Goal: Complete application form

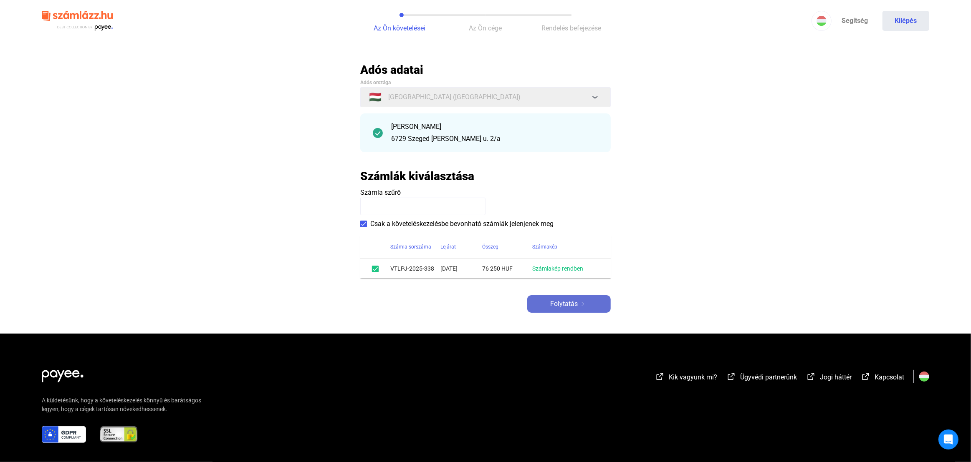
click at [575, 301] on span "Folytatás" at bounding box center [564, 304] width 28 height 10
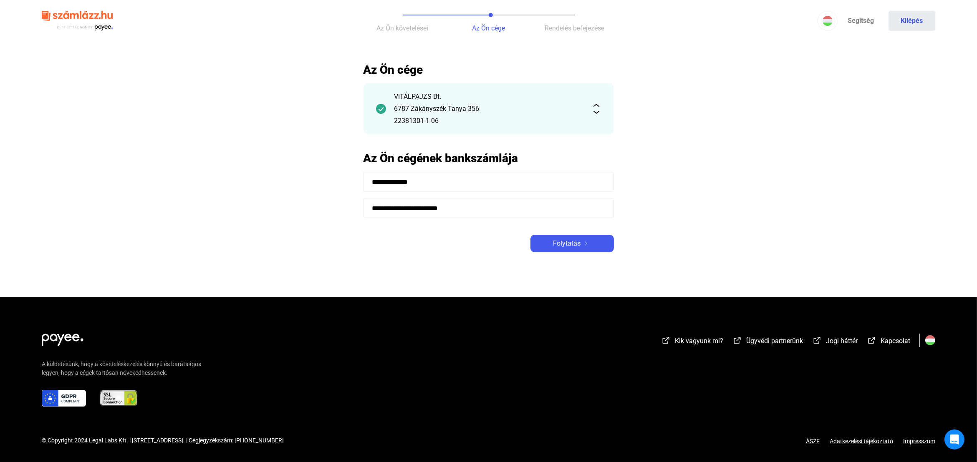
click at [579, 259] on main "**********" at bounding box center [488, 180] width 977 height 235
click at [579, 247] on span "Folytatás" at bounding box center [567, 244] width 28 height 10
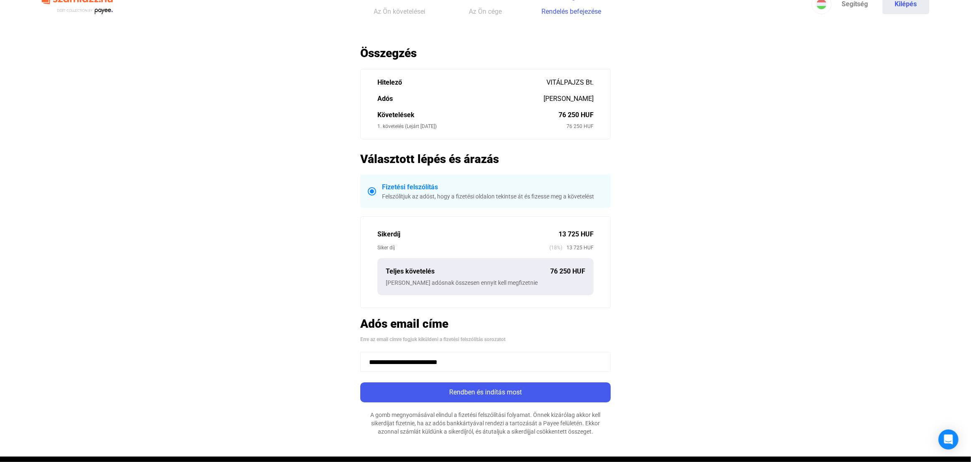
scroll to position [83, 0]
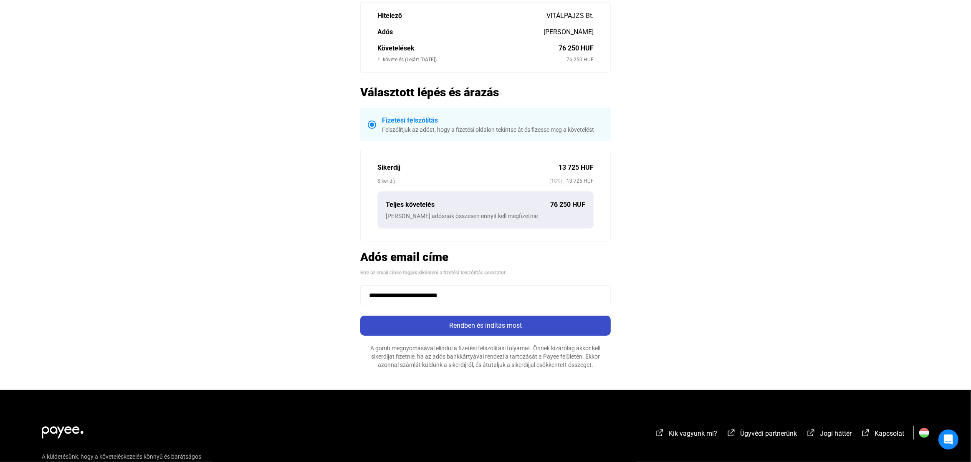
click at [526, 330] on div "Rendben és indítás most" at bounding box center [485, 326] width 245 height 10
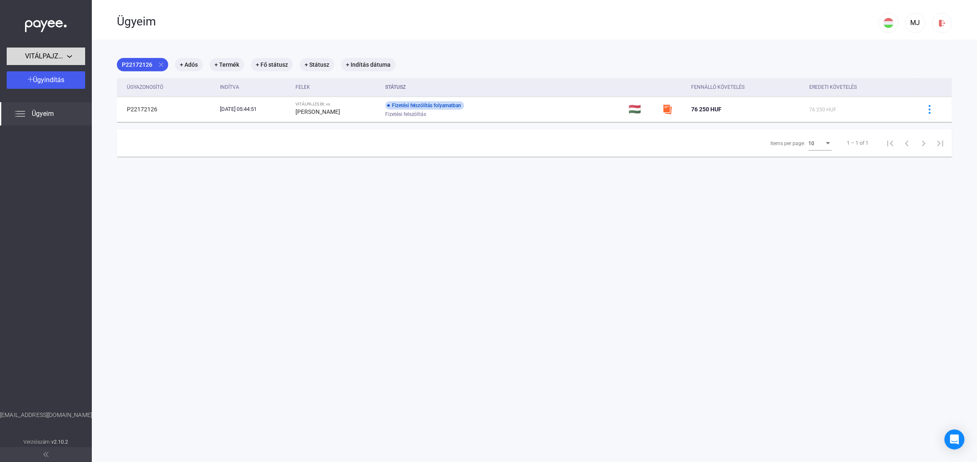
click at [56, 59] on span "VITÁLPAJZS Bt." at bounding box center [46, 56] width 42 height 10
click at [56, 59] on div at bounding box center [488, 231] width 977 height 462
click at [42, 114] on span "Ügyeim" at bounding box center [43, 114] width 22 height 10
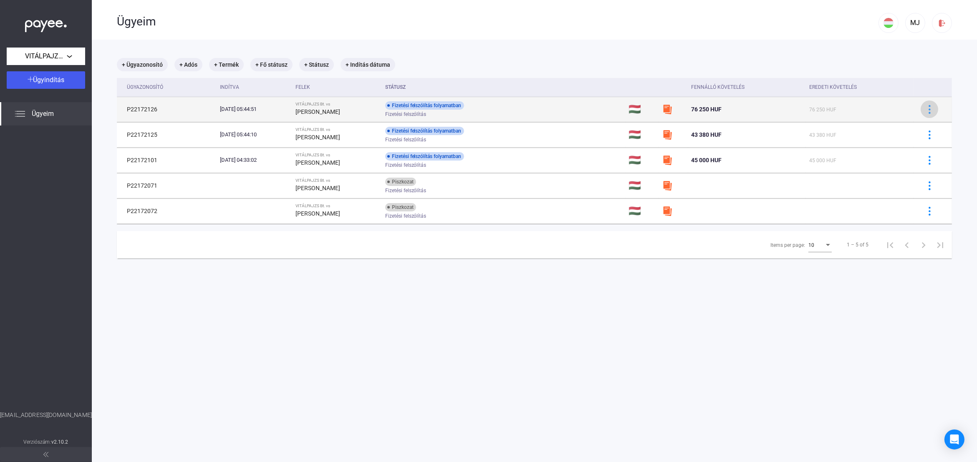
click at [928, 108] on div at bounding box center [929, 109] width 13 height 9
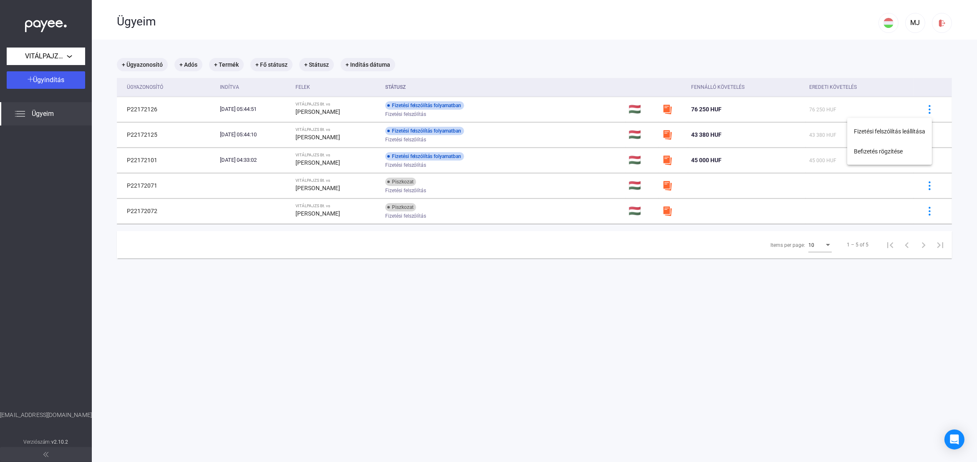
click at [675, 277] on div at bounding box center [488, 231] width 977 height 462
